Goal: Task Accomplishment & Management: Manage account settings

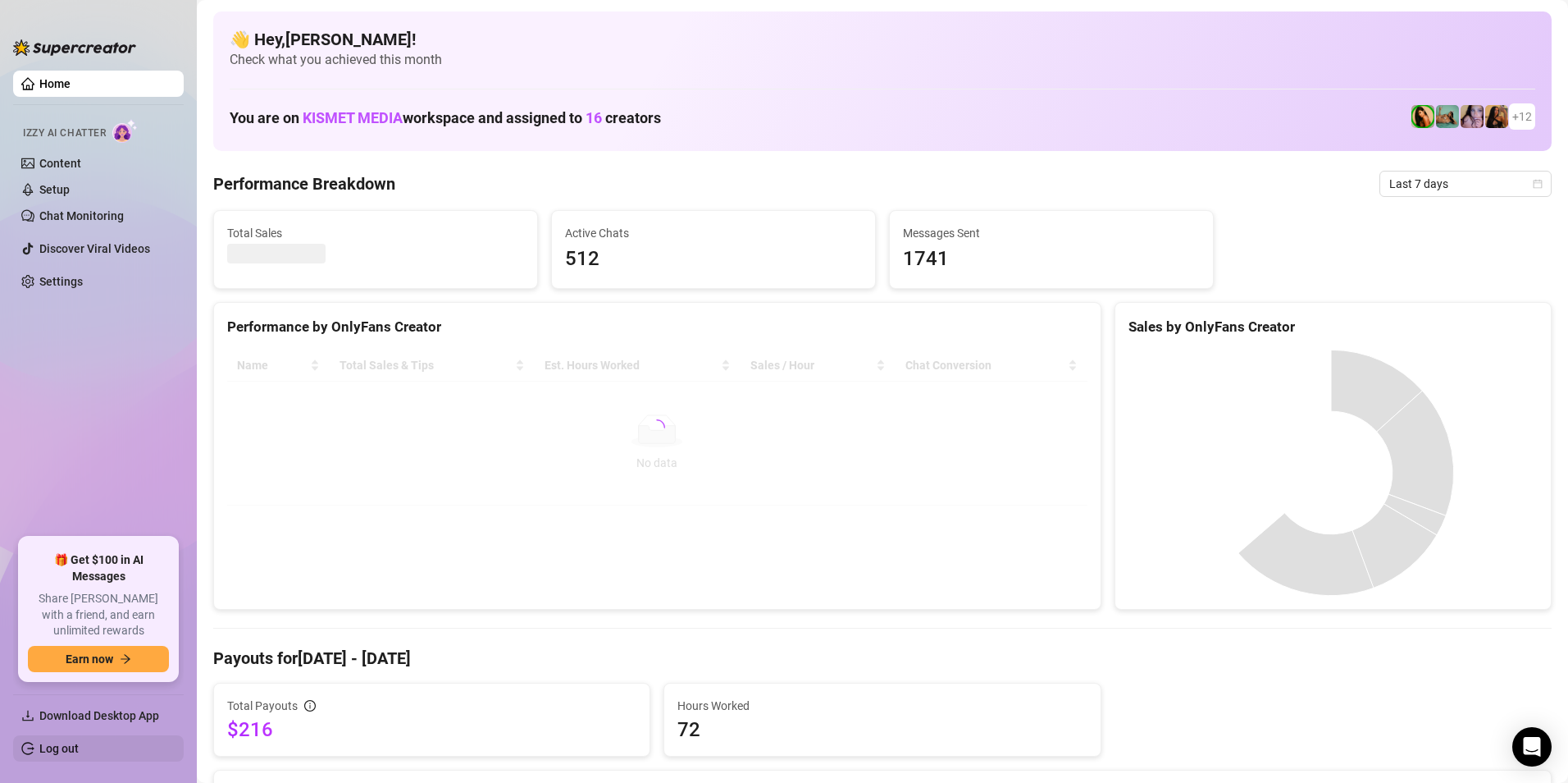
click at [69, 745] on link "Log out" at bounding box center [59, 748] width 39 height 13
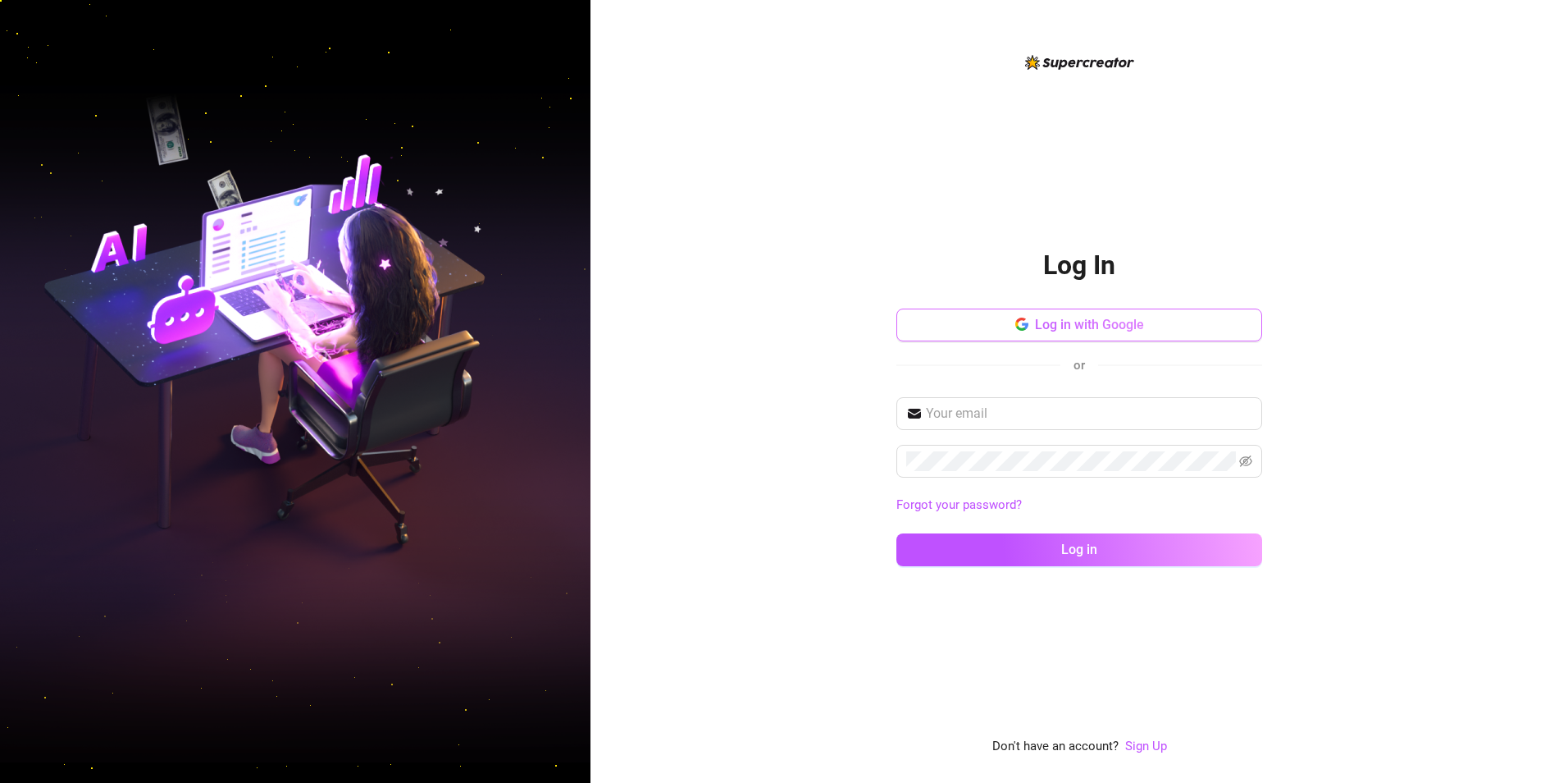
click at [1184, 314] on button "Log in with Google" at bounding box center [1079, 324] width 366 height 32
click at [1467, 419] on div "Log In Log in with Google or Forgot your password? Log in Don't have an account…" at bounding box center [1079, 392] width 978 height 783
click at [1104, 308] on div "Log In Log in with Google or Forgot your password? Log in" at bounding box center [1079, 404] width 366 height 353
click at [1099, 313] on button "Log in with Google" at bounding box center [1079, 324] width 366 height 32
